Goal: Information Seeking & Learning: Learn about a topic

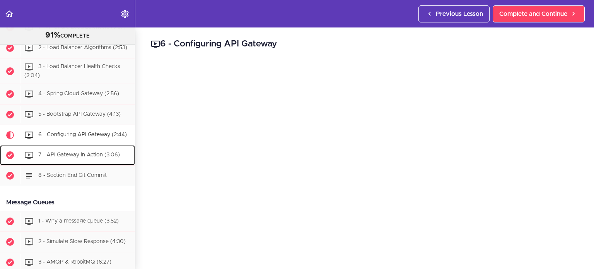
click at [65, 158] on span "7 - API Gateway in Action (3:06)" at bounding box center [79, 154] width 82 height 5
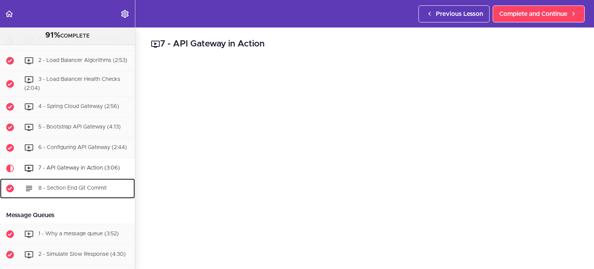
click at [73, 191] on span "8 - Section End Git Commit" at bounding box center [72, 188] width 68 height 5
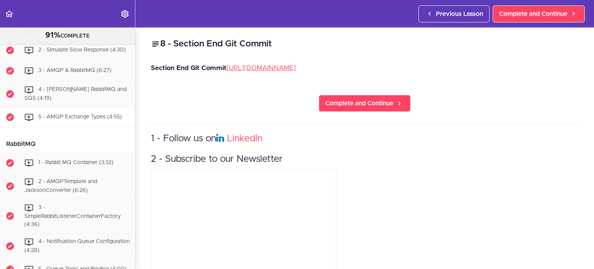
scroll to position [1468, 0]
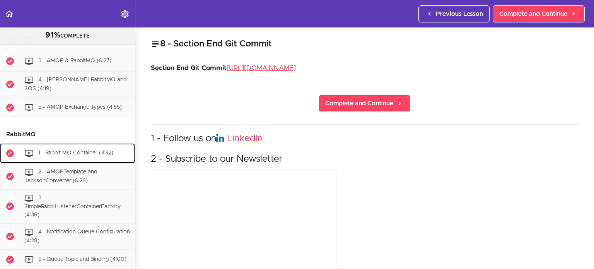
click at [66, 155] on span "1 - Rabbit MQ Container (3:32)" at bounding box center [75, 152] width 75 height 5
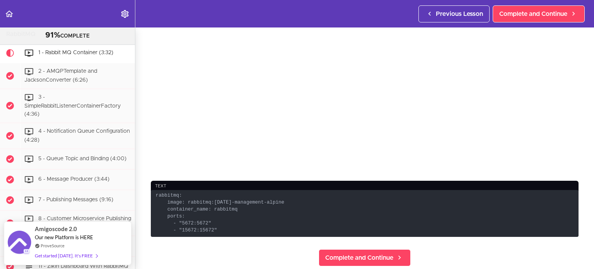
scroll to position [155, 0]
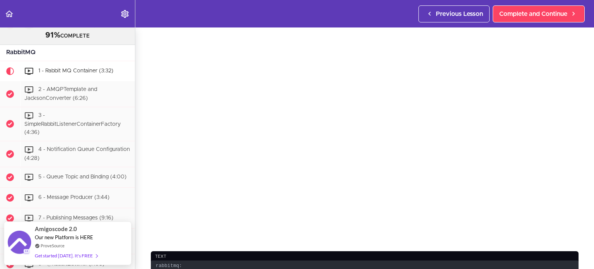
scroll to position [77, 0]
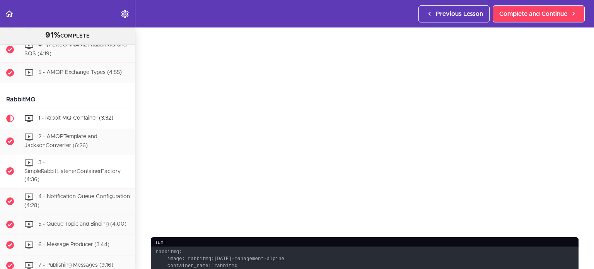
scroll to position [1500, 0]
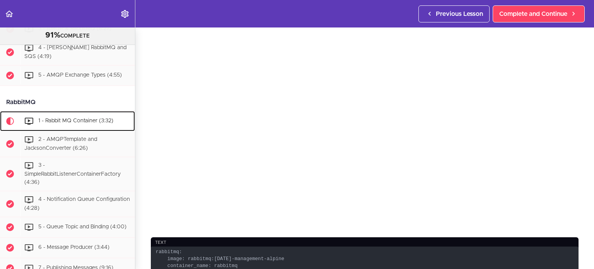
click at [78, 123] on span "1 - Rabbit MQ Container (3:32)" at bounding box center [75, 120] width 75 height 5
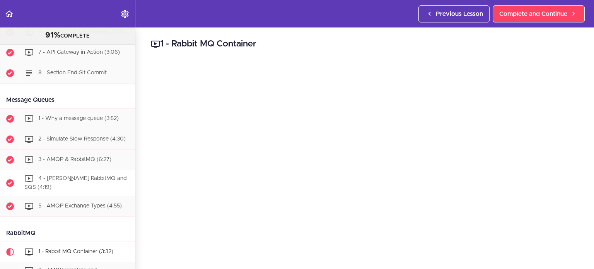
scroll to position [1336, 0]
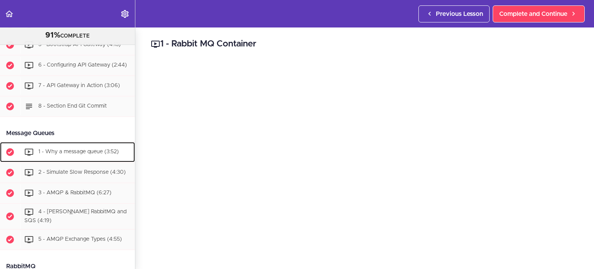
click at [77, 155] on span "1 - Why a message queue (3:52)" at bounding box center [78, 151] width 80 height 5
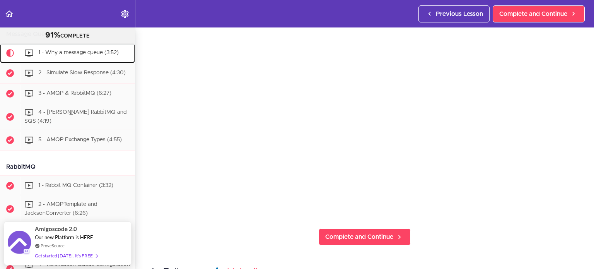
scroll to position [116, 0]
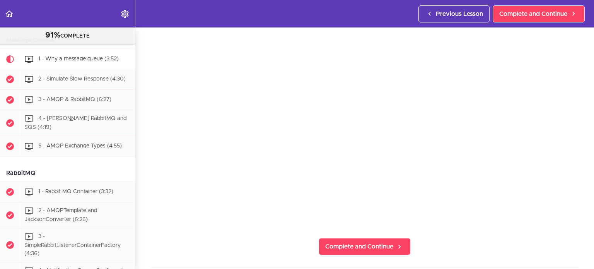
scroll to position [1407, 0]
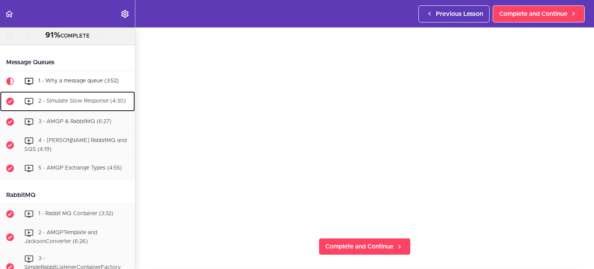
click at [65, 104] on span "2 - Simulate Slow Response (4:30)" at bounding box center [81, 101] width 87 height 5
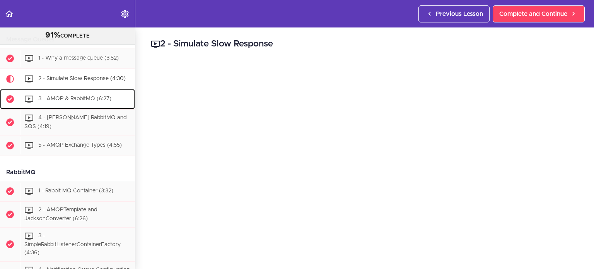
click at [66, 102] on span "3 - AMQP & RabbitMQ (6:27)" at bounding box center [74, 98] width 73 height 5
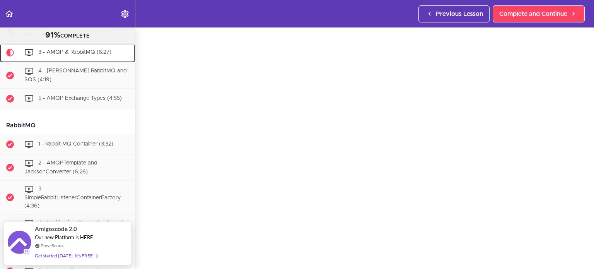
scroll to position [39, 0]
